Goal: Find specific page/section: Find specific page/section

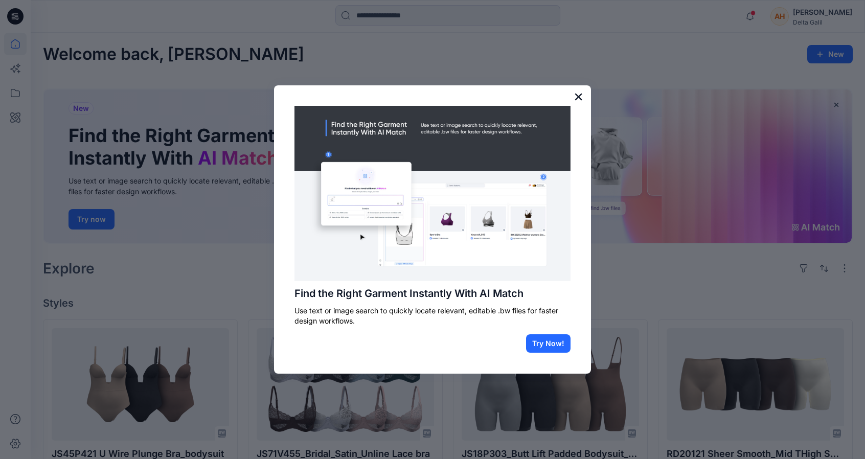
click at [583, 92] on button "×" at bounding box center [578, 96] width 10 height 16
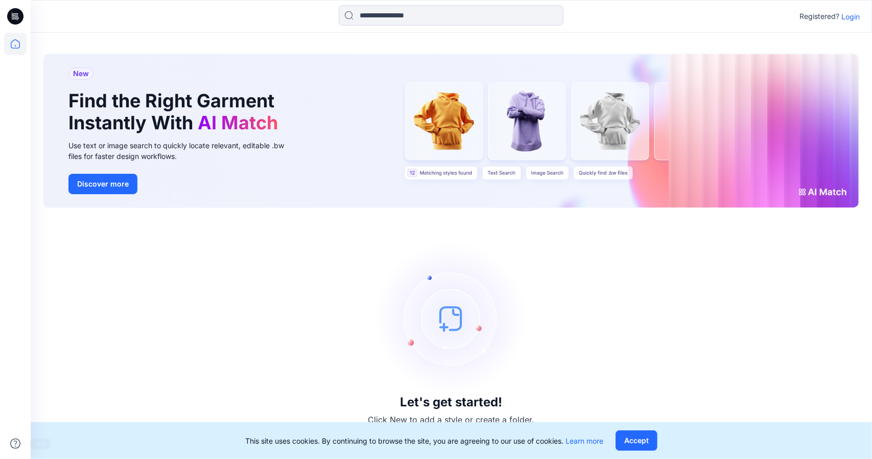
click at [19, 458] on html "Registered? Login New Find the Right Garment Instantly With AI Match Use text o…" at bounding box center [436, 229] width 872 height 459
click at [845, 20] on p "Login" at bounding box center [851, 16] width 18 height 11
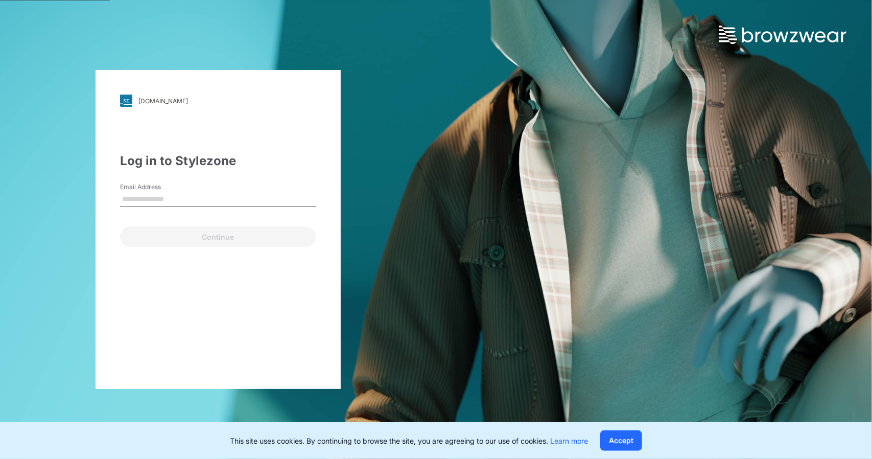
type input "**********"
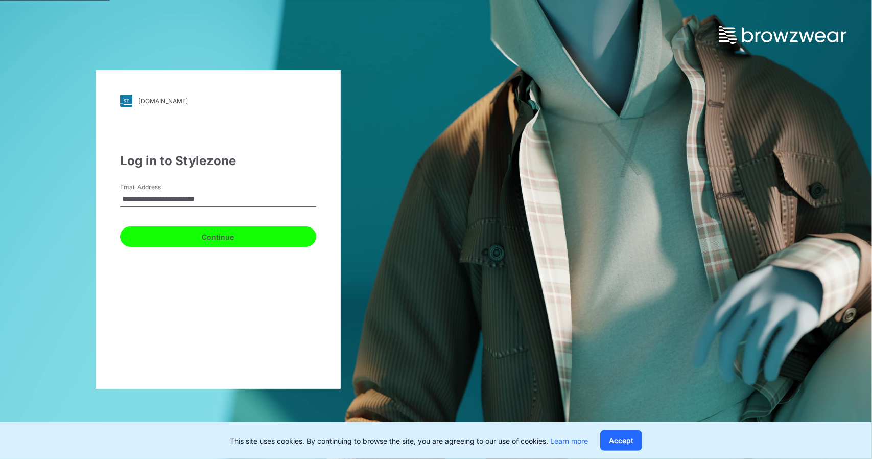
click at [213, 243] on button "Continue" at bounding box center [218, 236] width 196 height 20
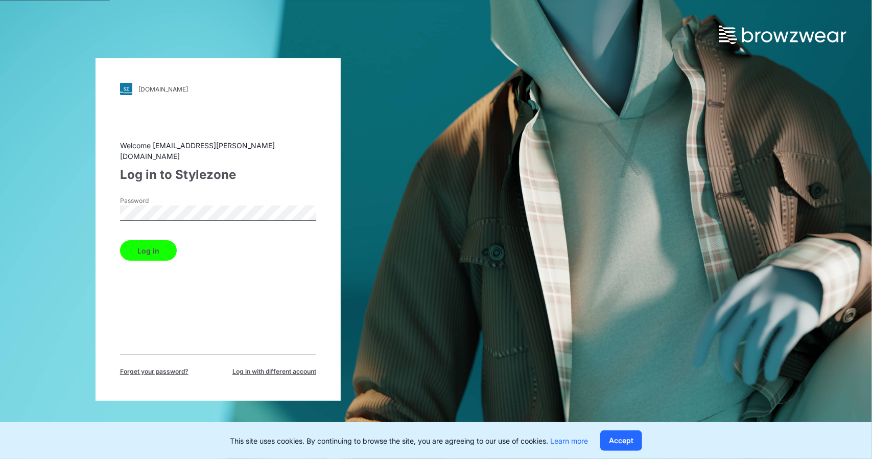
click at [154, 242] on button "Log in" at bounding box center [148, 250] width 57 height 20
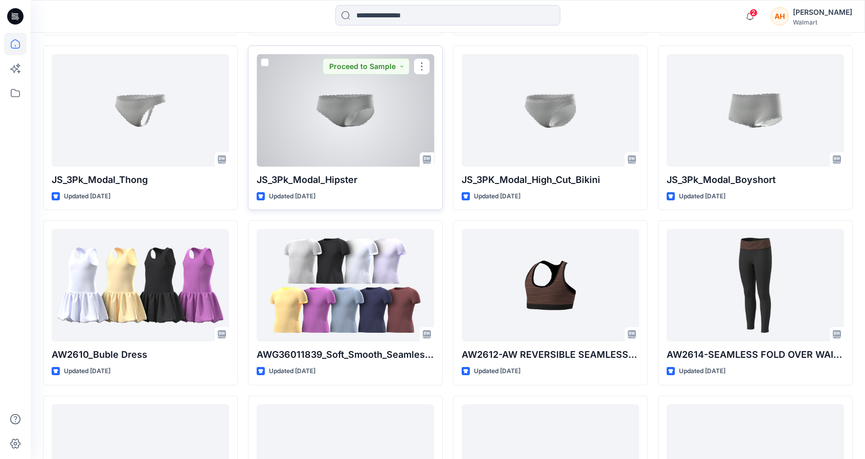
scroll to position [715, 0]
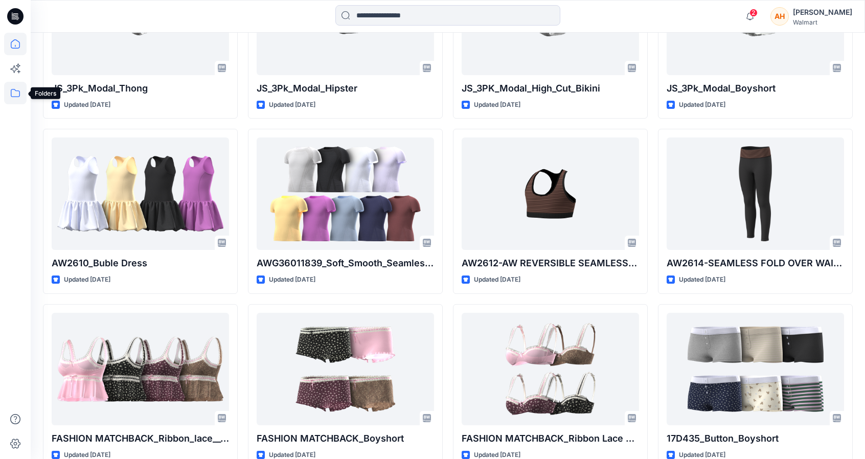
click at [18, 99] on icon at bounding box center [15, 93] width 22 height 22
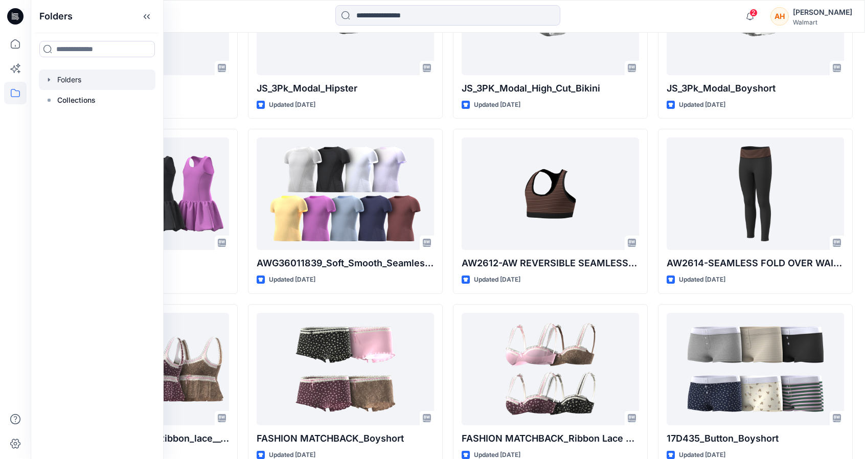
click at [50, 79] on icon "button" at bounding box center [49, 80] width 8 height 8
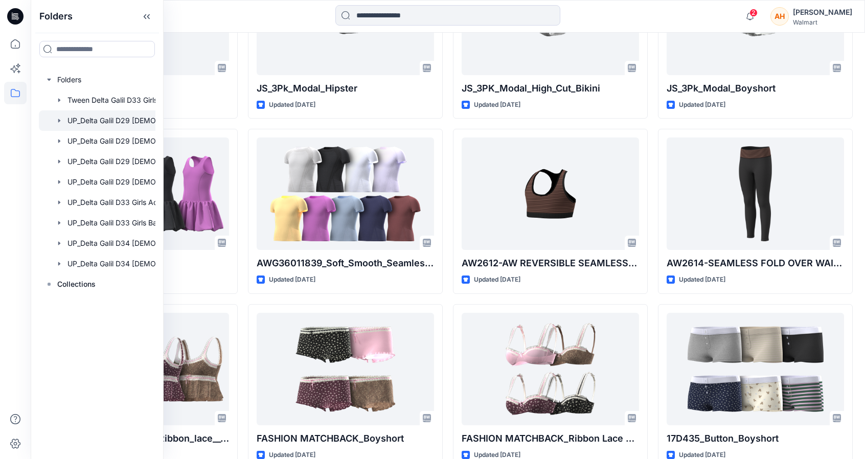
click at [62, 115] on div at bounding box center [110, 120] width 143 height 20
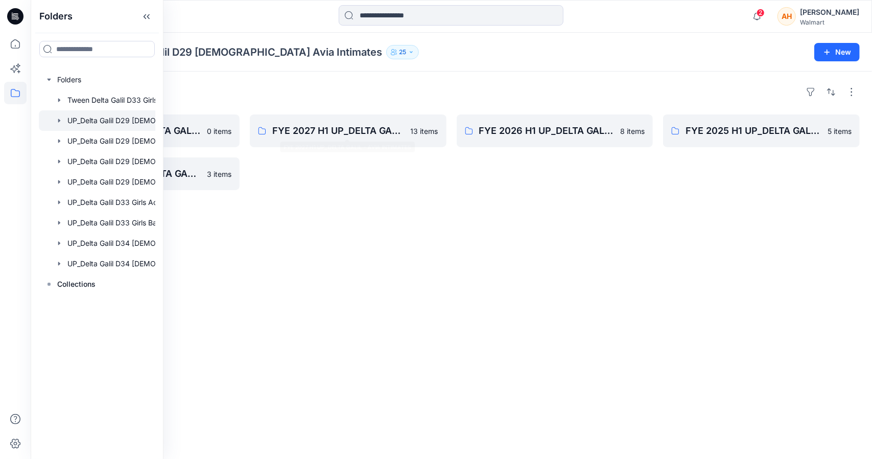
click at [329, 202] on div "Folders FYE 2027 H2 UP_DELTA GALIL - AVIA INTIMATES 0 items FYE 2024 H2 UP_DELT…" at bounding box center [452, 265] width 842 height 387
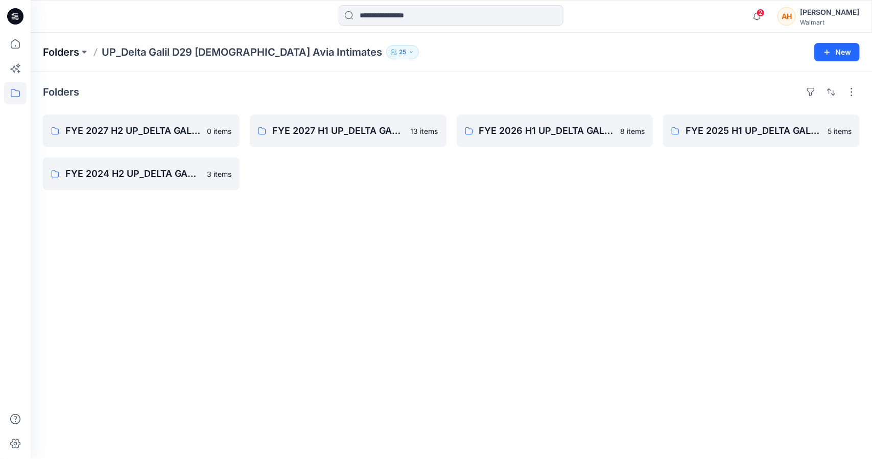
click at [70, 56] on p "Folders" at bounding box center [61, 52] width 36 height 14
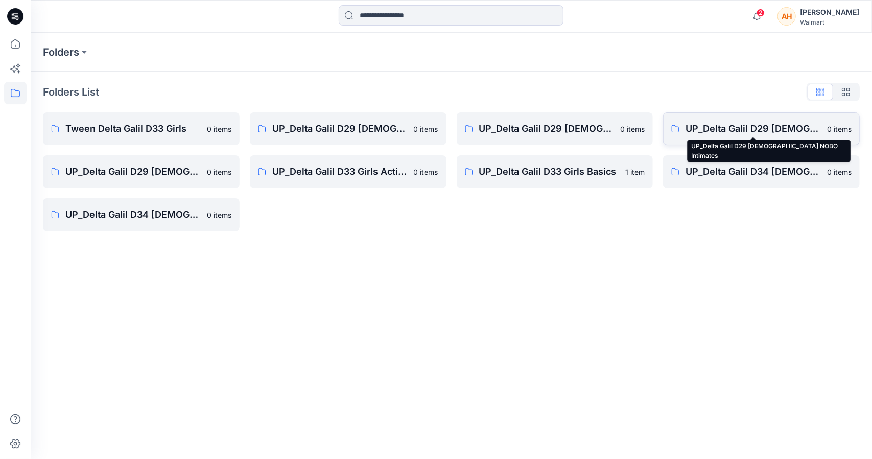
click at [720, 129] on p "UP_Delta Galil D29 Ladies NOBO Intimates" at bounding box center [753, 129] width 135 height 14
